Goal: Task Accomplishment & Management: Manage account settings

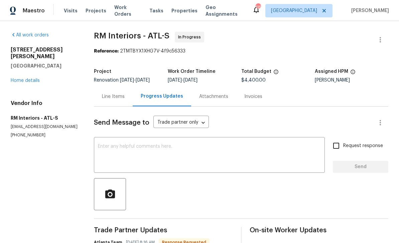
click at [19, 78] on link "Home details" at bounding box center [25, 80] width 29 height 5
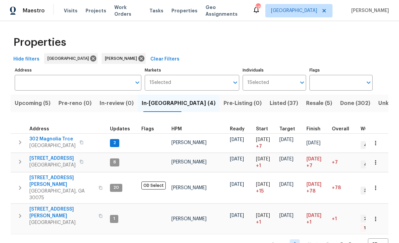
scroll to position [5, 1]
click at [17, 158] on icon "button" at bounding box center [20, 162] width 8 height 8
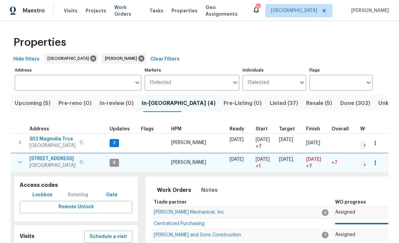
click at [43, 191] on span "Lockbox" at bounding box center [42, 195] width 20 height 8
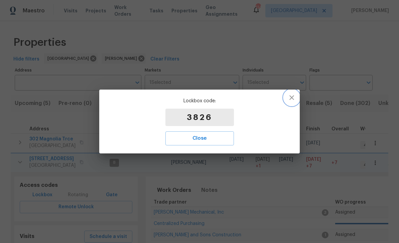
click at [293, 97] on icon "button" at bounding box center [292, 97] width 5 height 5
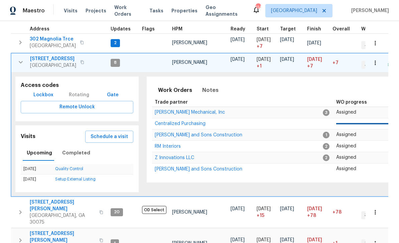
scroll to position [5, 0]
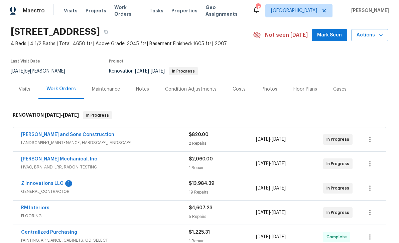
scroll to position [28, 0]
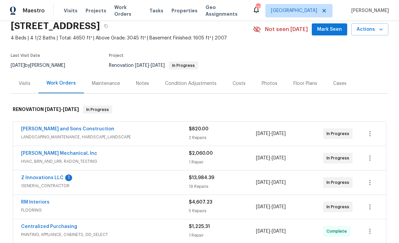
click at [36, 178] on link "Z Innovations LLC" at bounding box center [42, 178] width 42 height 5
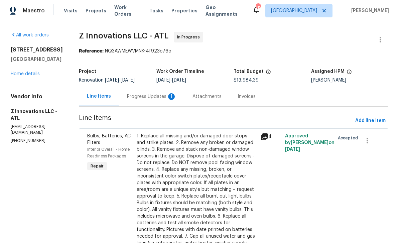
click at [144, 96] on div "Progress Updates 1" at bounding box center [152, 96] width 50 height 7
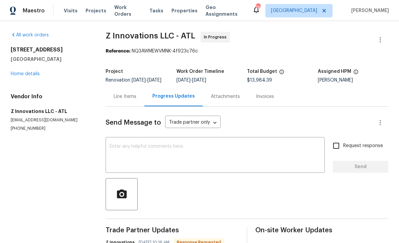
click at [123, 100] on div "Line Items" at bounding box center [125, 96] width 23 height 7
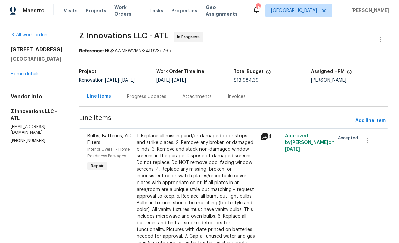
click at [23, 74] on link "Home details" at bounding box center [25, 74] width 29 height 5
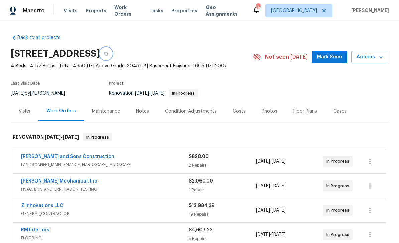
click at [112, 56] on button "button" at bounding box center [106, 54] width 12 height 12
click at [331, 56] on span "Mark Seen" at bounding box center [329, 57] width 25 height 8
